Goal: Transaction & Acquisition: Purchase product/service

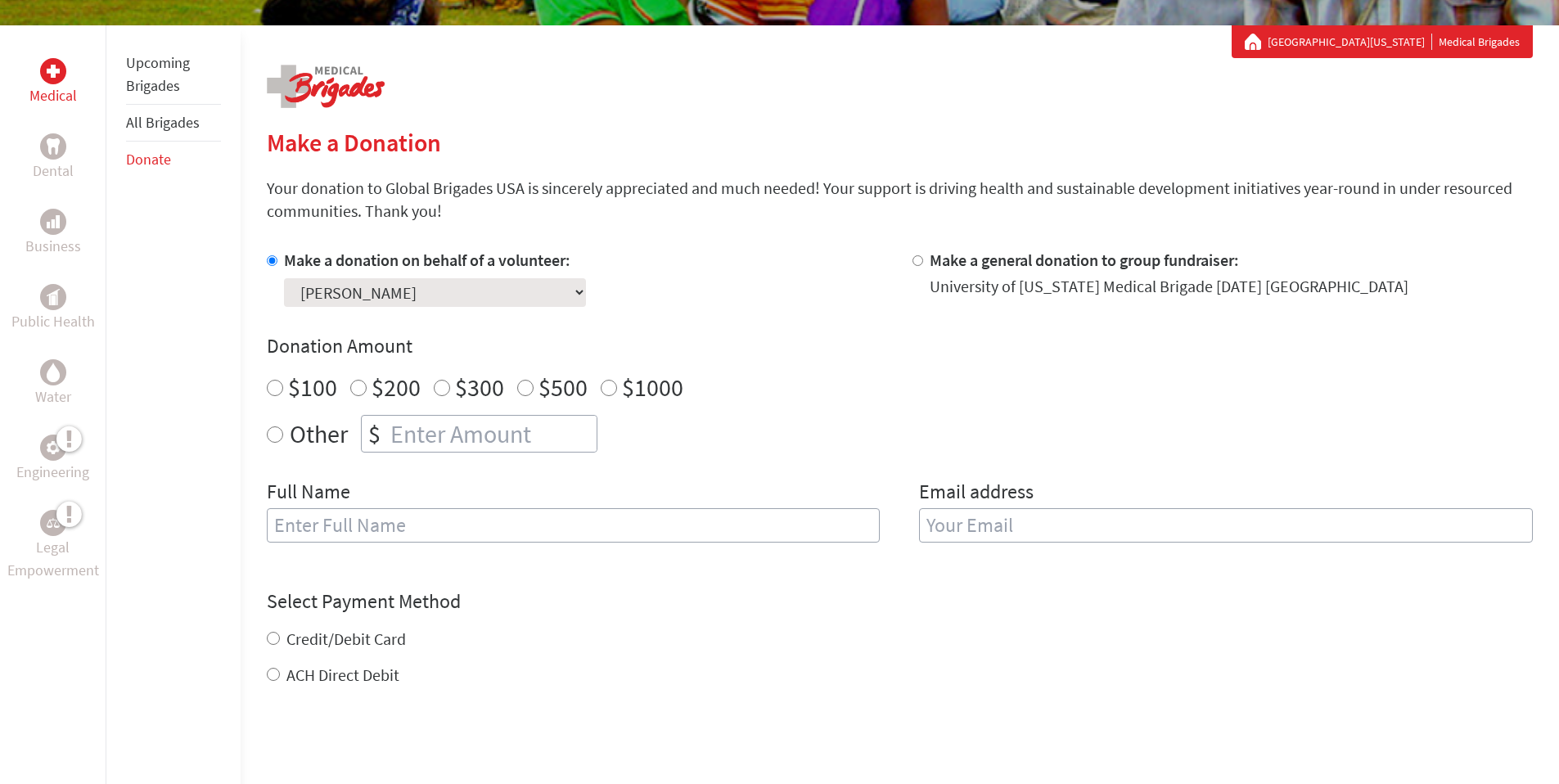
click at [1558, 235] on html "Vision & Mission About Us Back History Team Financials Events Careers Contact U…" at bounding box center [780, 691] width 1559 height 1941
radio input "true"
click at [459, 435] on input "number" at bounding box center [492, 433] width 210 height 36
type input "25.00"
click at [392, 525] on input "text" at bounding box center [574, 524] width 614 height 34
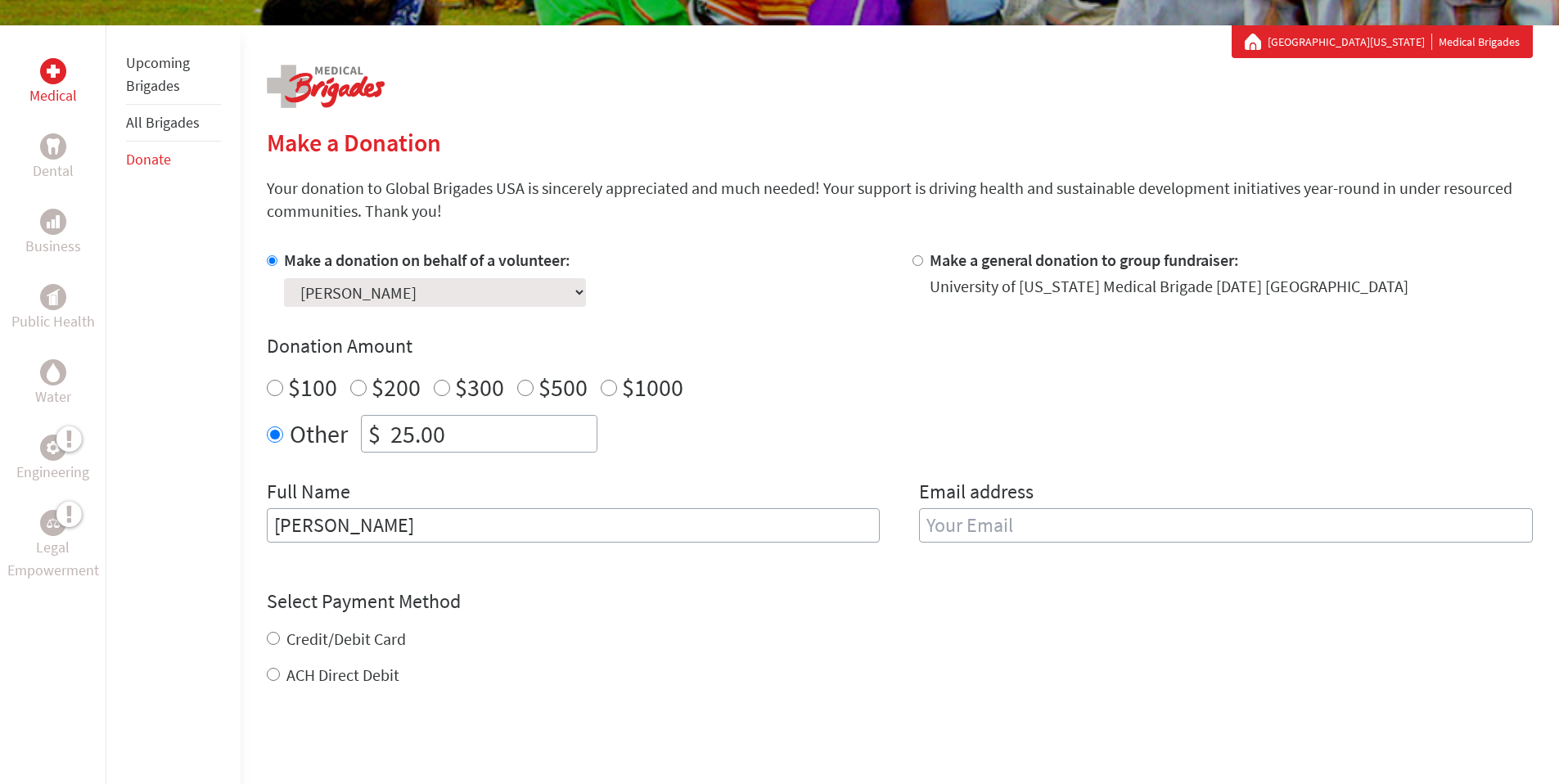
type input "[PERSON_NAME]"
type input "[EMAIL_ADDRESS][DOMAIN_NAME]"
click at [275, 640] on div "Credit/Debit Card ACH Direct Debit" at bounding box center [899, 657] width 1266 height 59
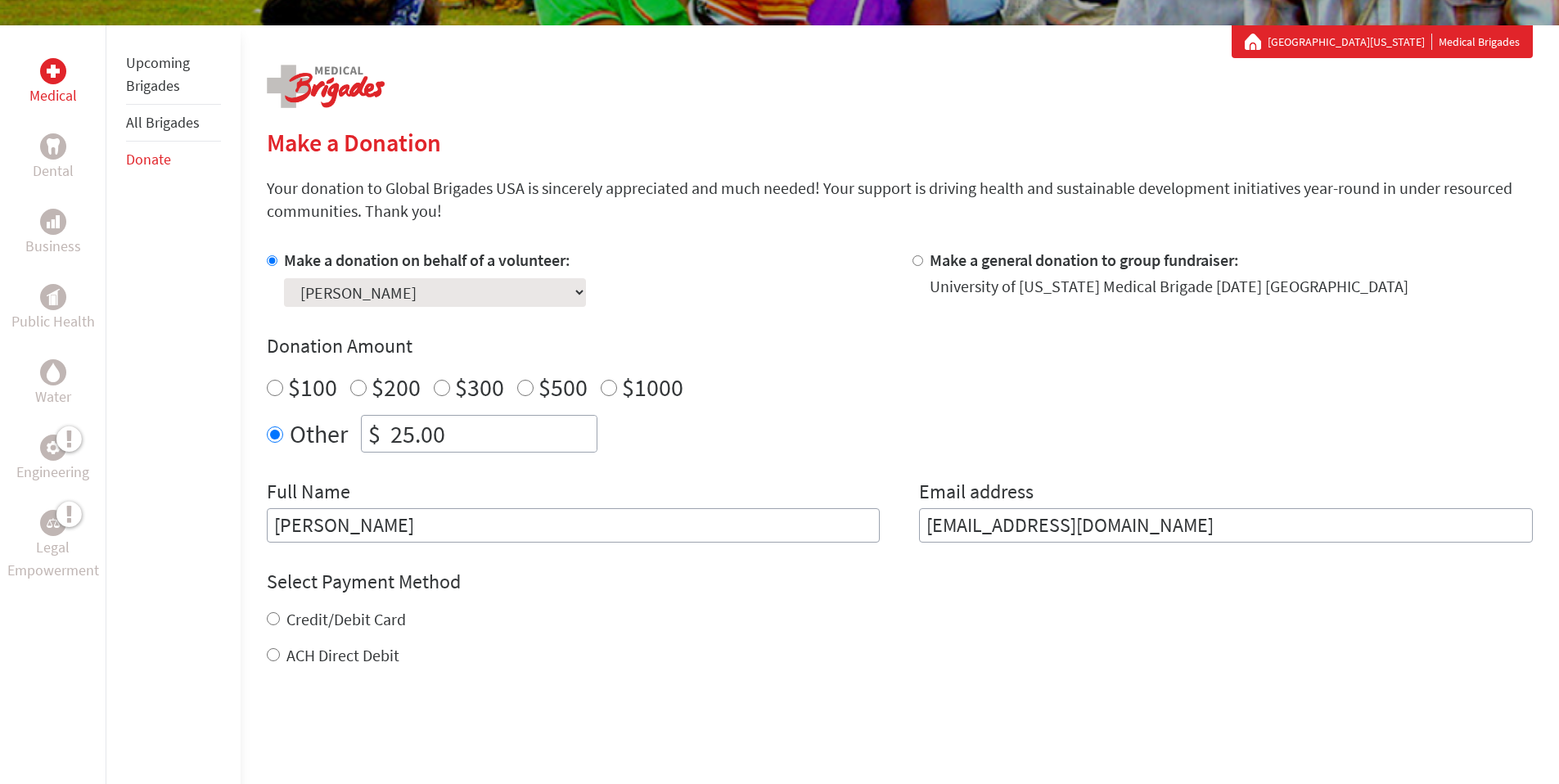
click at [277, 619] on input "Credit/Debit Card" at bounding box center [273, 617] width 13 height 13
radio input "true"
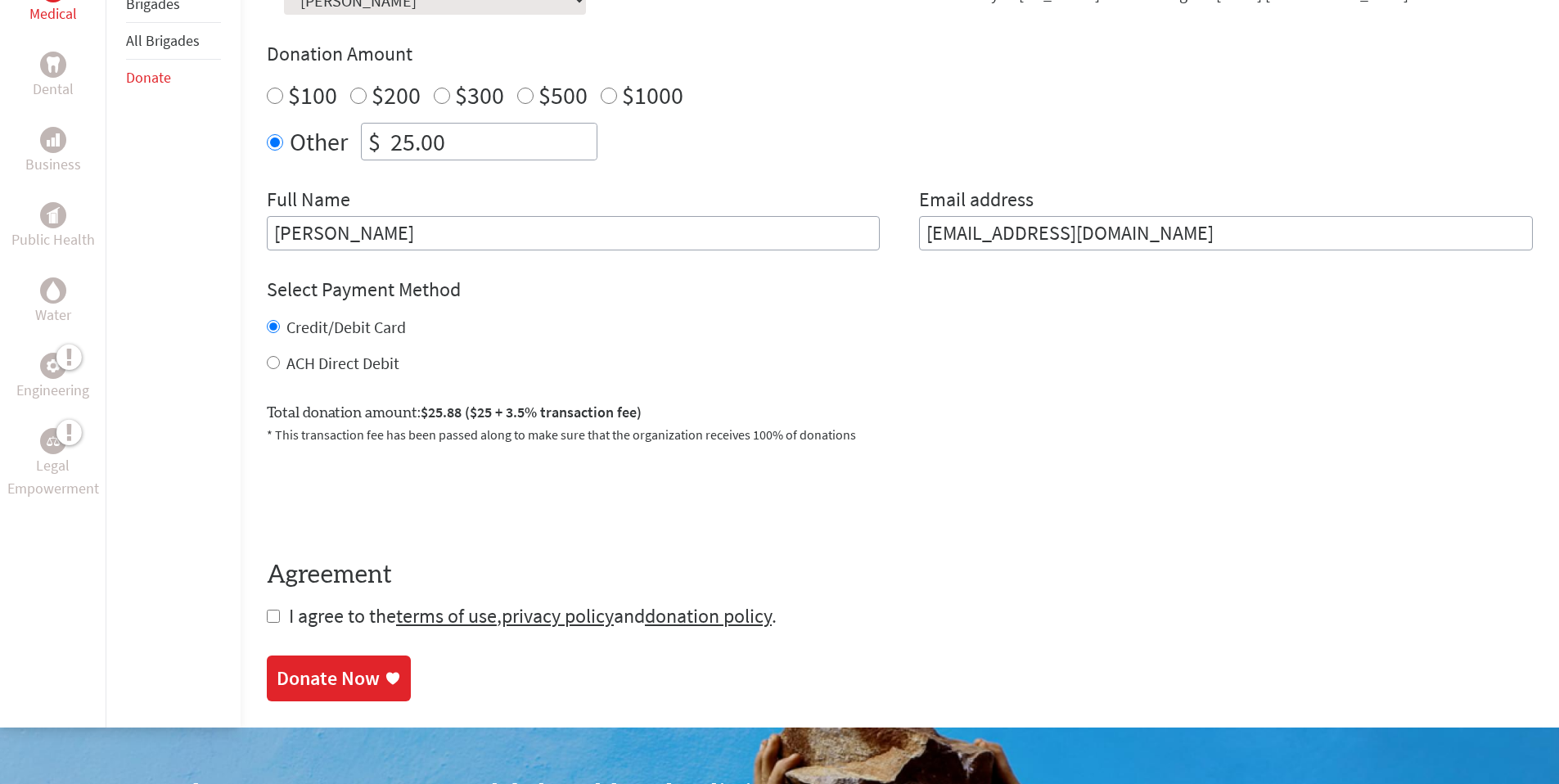
scroll to position [567, 0]
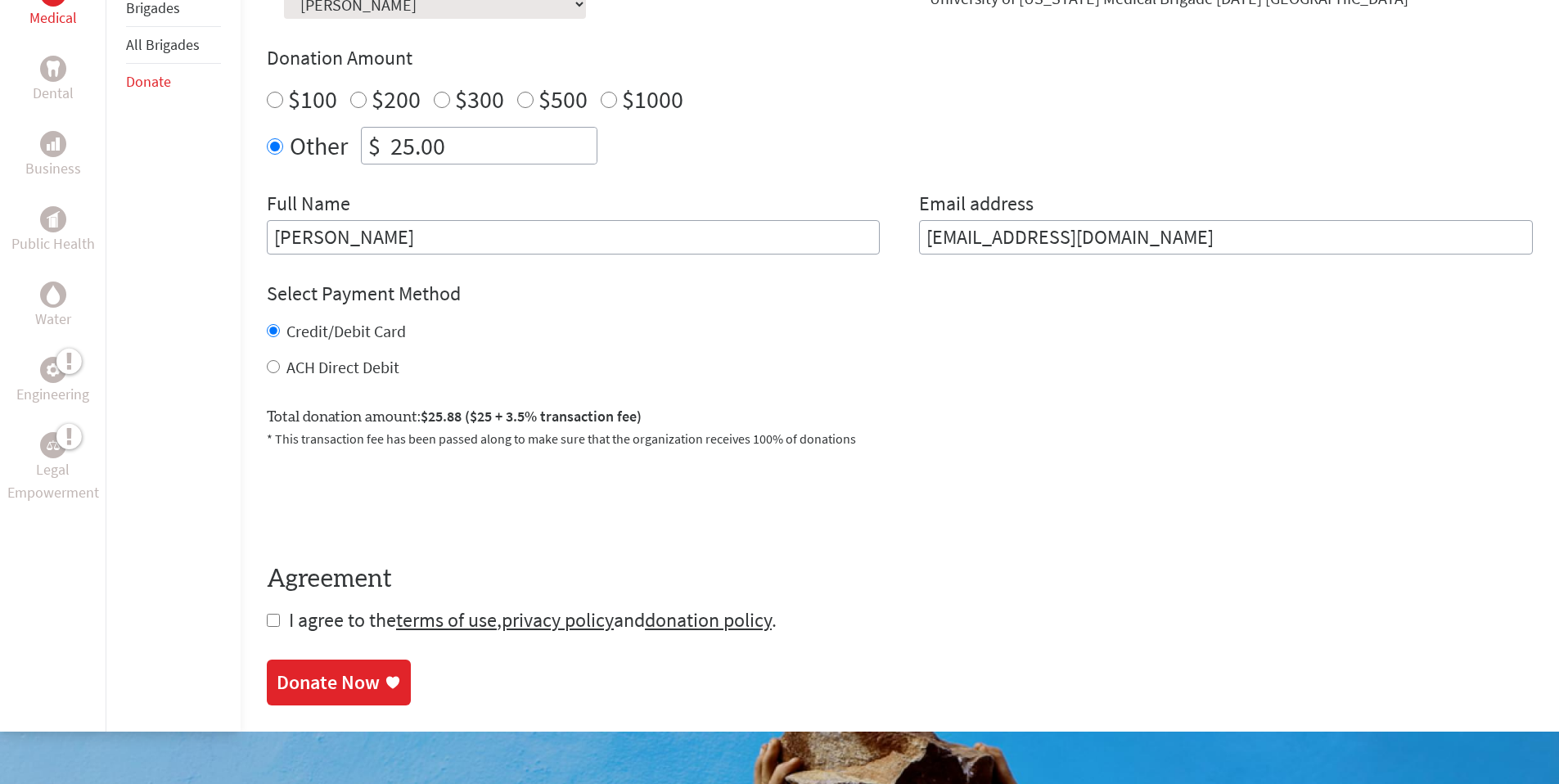
click at [267, 623] on input "checkbox" at bounding box center [273, 619] width 13 height 13
checkbox input "true"
click at [332, 690] on div "Donate Now" at bounding box center [327, 683] width 103 height 26
